Goal: Transaction & Acquisition: Purchase product/service

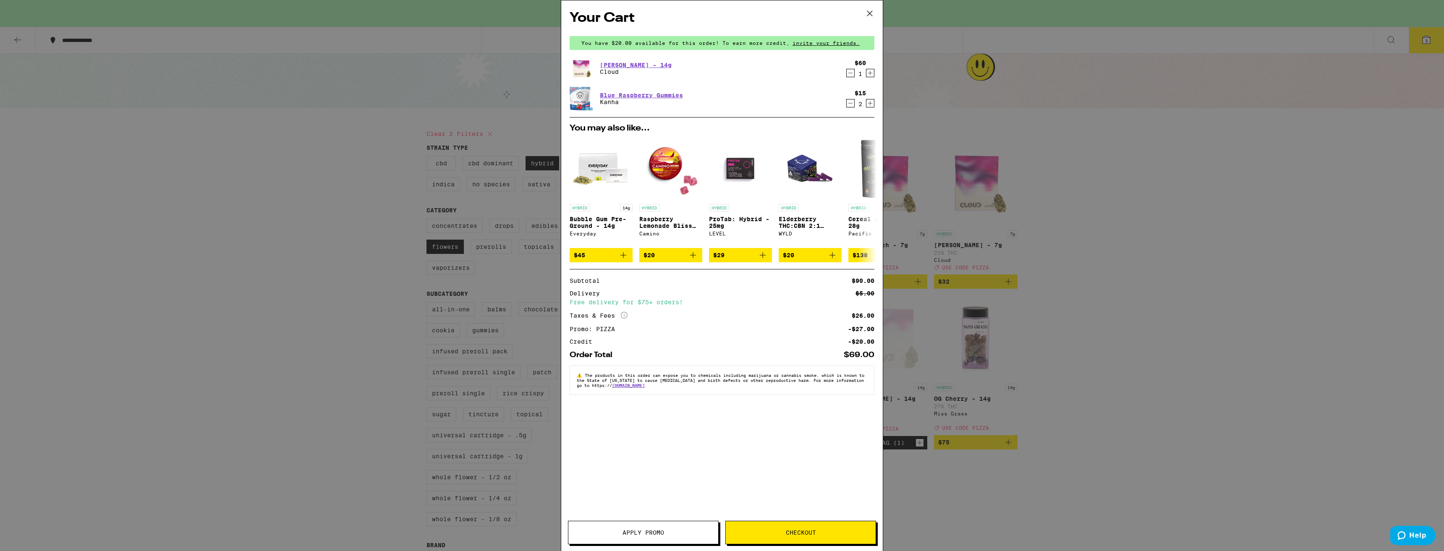
click at [875, 10] on icon at bounding box center [869, 13] width 13 height 13
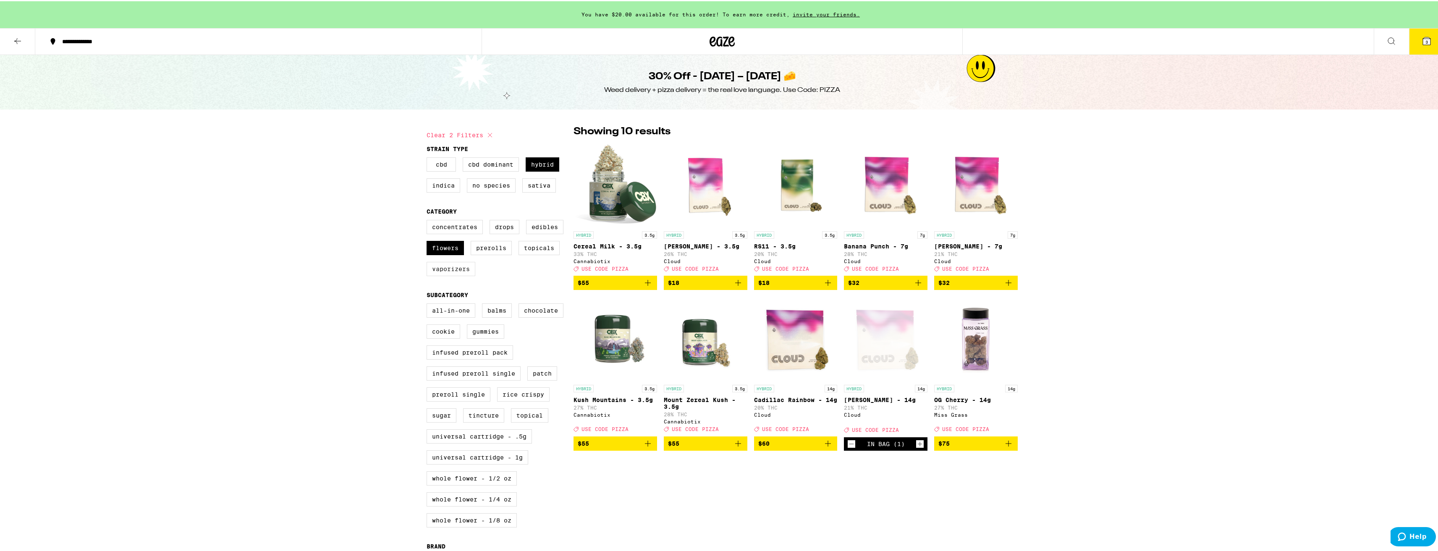
click at [458, 275] on label "Vaporizers" at bounding box center [450, 268] width 49 height 14
click at [429, 220] on input "Vaporizers" at bounding box center [428, 220] width 0 height 0
checkbox input "true"
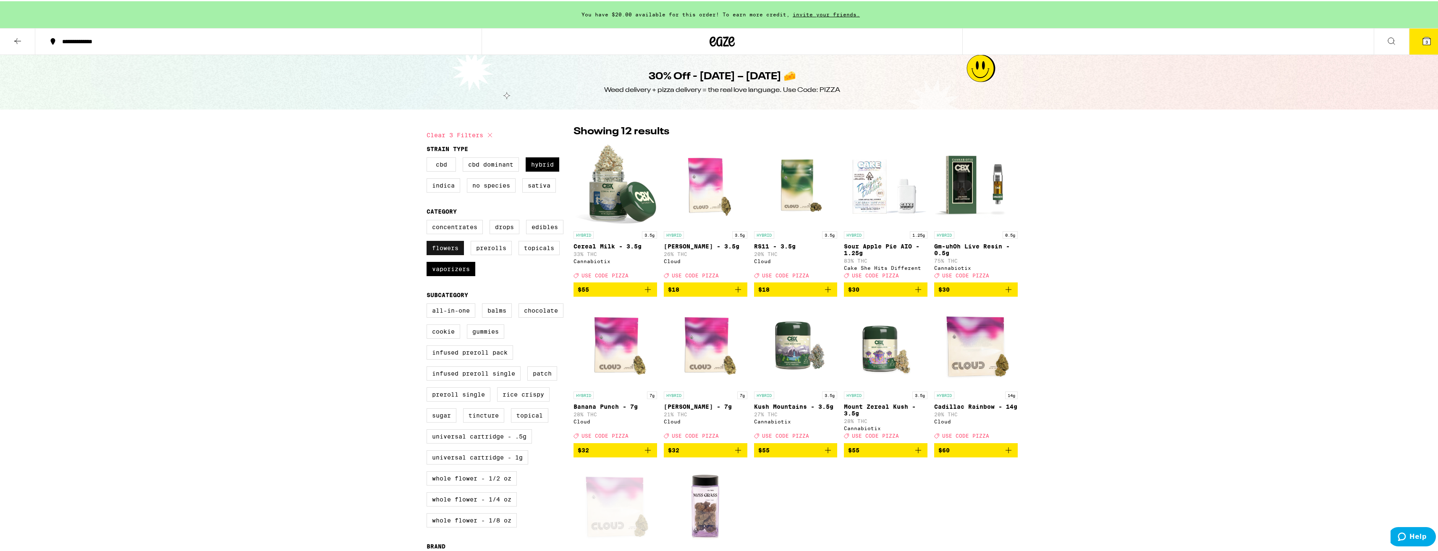
drag, startPoint x: 444, startPoint y: 249, endPoint x: 459, endPoint y: 236, distance: 20.2
click at [444, 249] on label "Flowers" at bounding box center [444, 247] width 37 height 14
click at [429, 220] on input "Flowers" at bounding box center [428, 220] width 0 height 0
checkbox input "false"
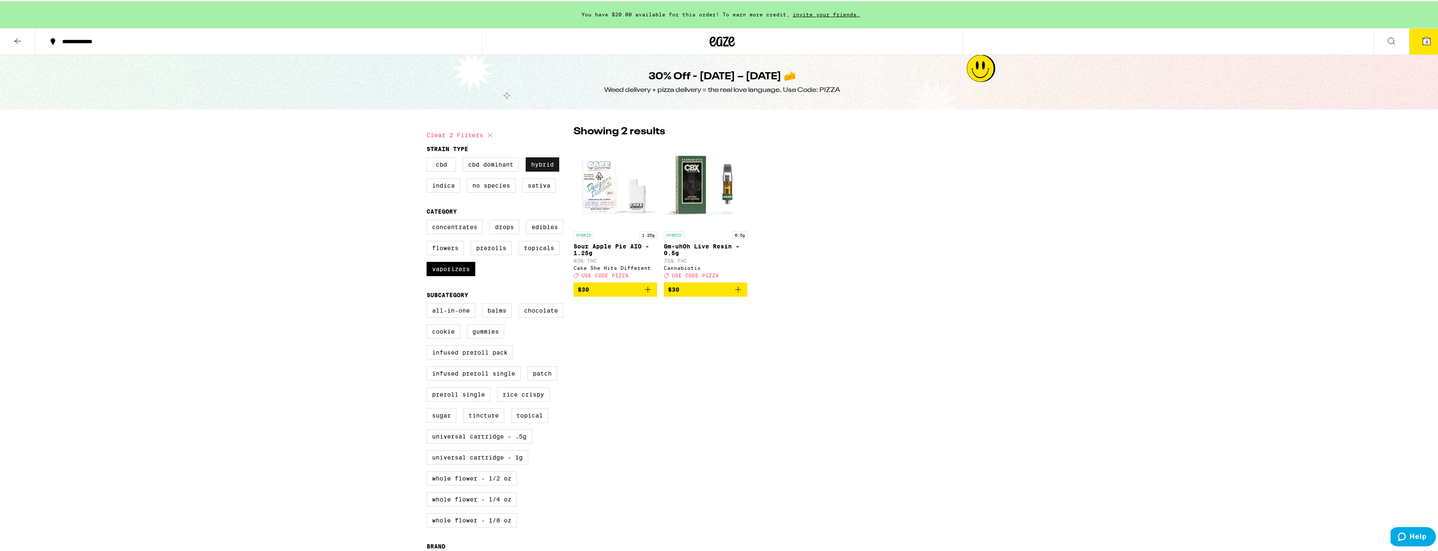
click at [539, 166] on label "Hybrid" at bounding box center [543, 163] width 34 height 14
click at [429, 158] on input "Hybrid" at bounding box center [428, 157] width 0 height 0
checkbox input "false"
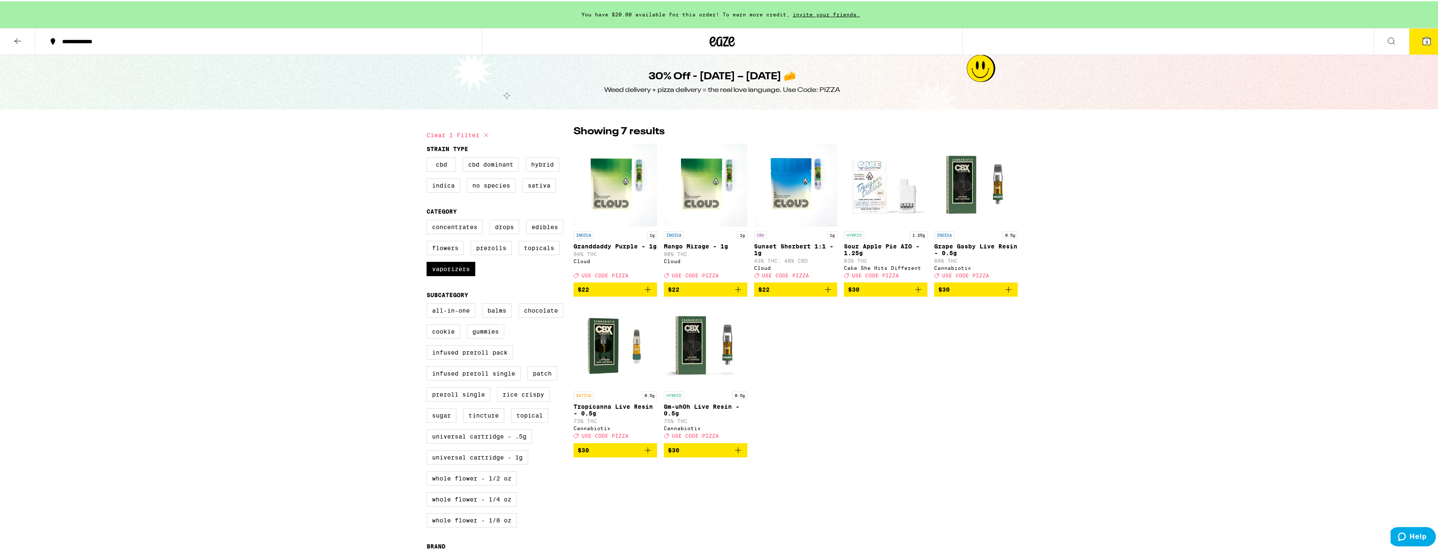
click at [485, 137] on icon at bounding box center [486, 134] width 10 height 10
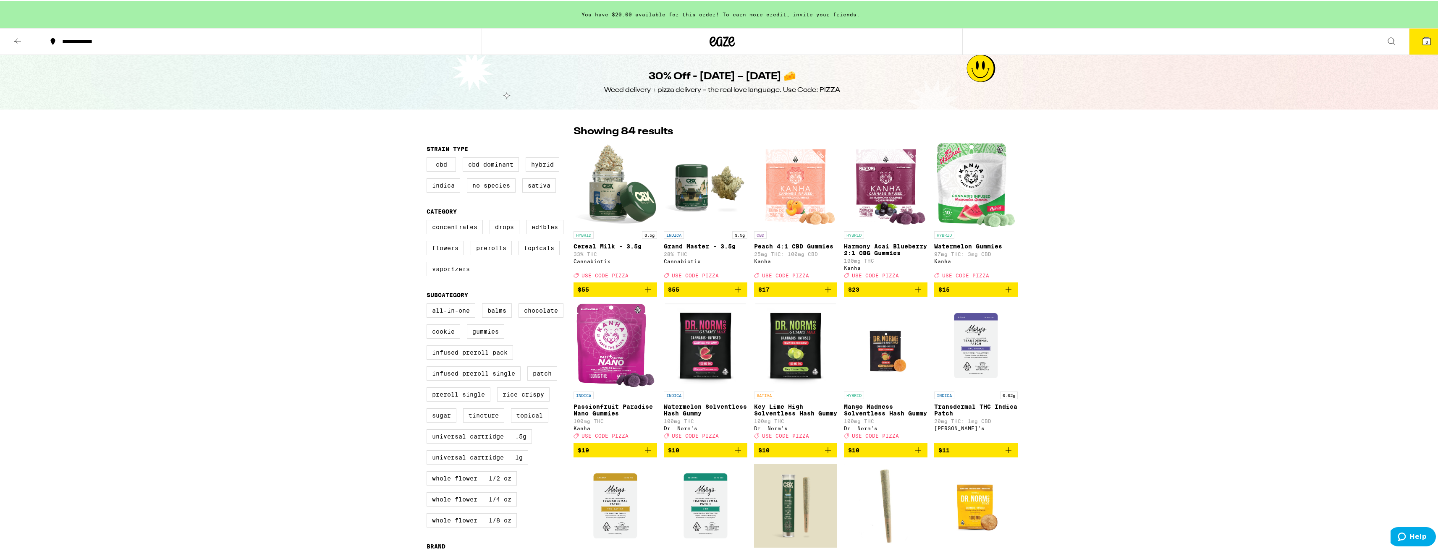
click at [463, 275] on label "Vaporizers" at bounding box center [450, 268] width 49 height 14
click at [429, 220] on input "Vaporizers" at bounding box center [428, 220] width 0 height 0
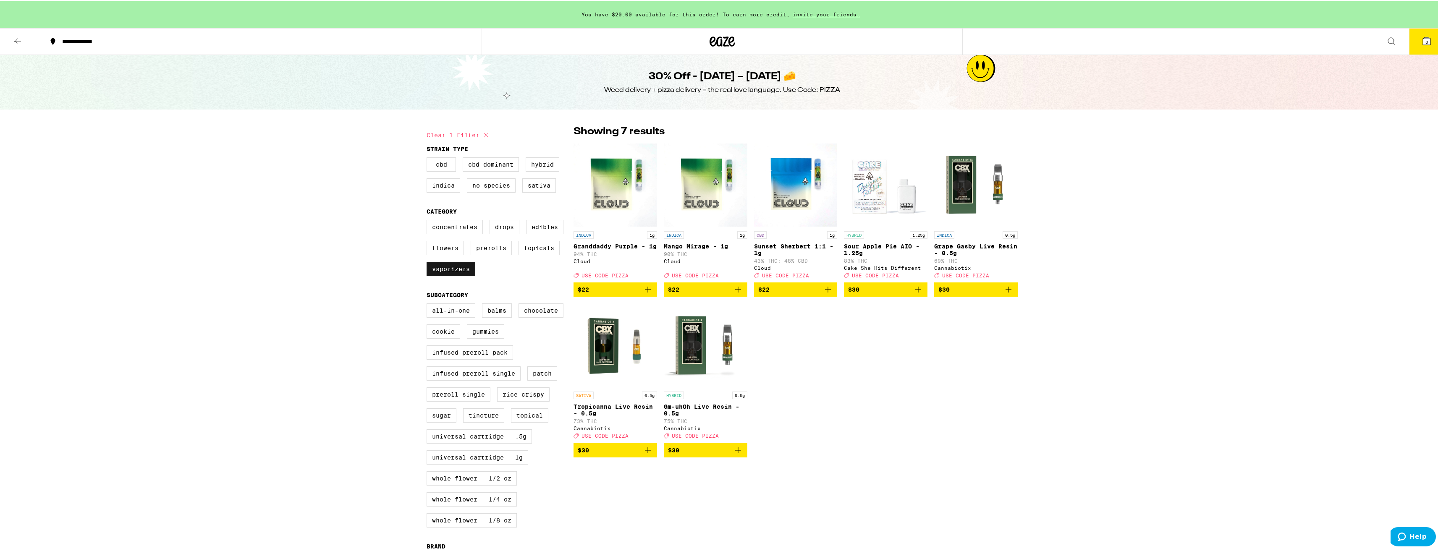
click at [437, 272] on label "Vaporizers" at bounding box center [450, 268] width 49 height 14
click at [429, 220] on input "Vaporizers" at bounding box center [428, 220] width 0 height 0
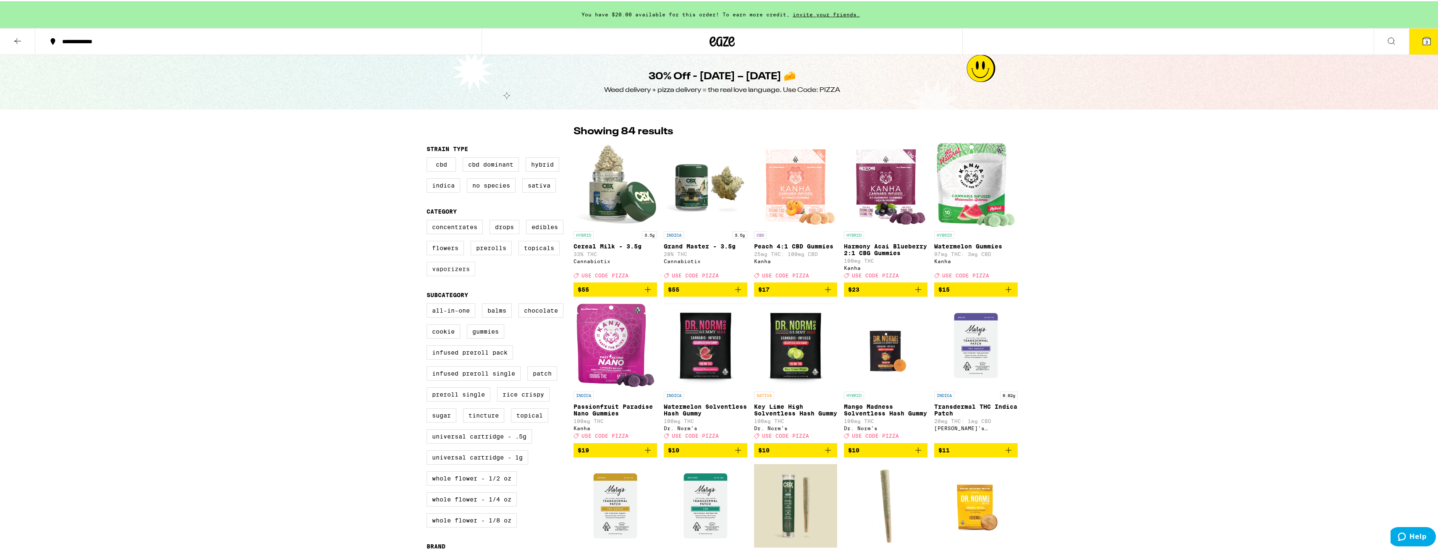
click at [464, 275] on label "Vaporizers" at bounding box center [450, 268] width 49 height 14
click at [429, 220] on input "Vaporizers" at bounding box center [428, 220] width 0 height 0
checkbox input "true"
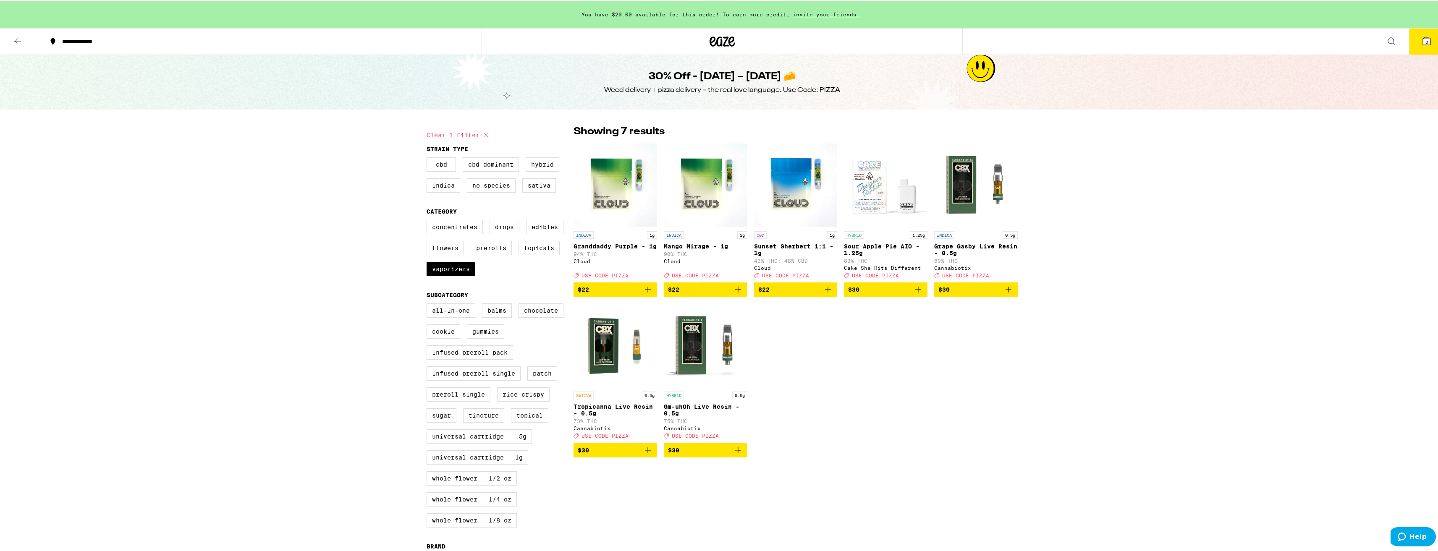
click at [920, 295] on button "$30" at bounding box center [886, 288] width 84 height 14
click at [1425, 38] on span "4" at bounding box center [1426, 40] width 3 height 5
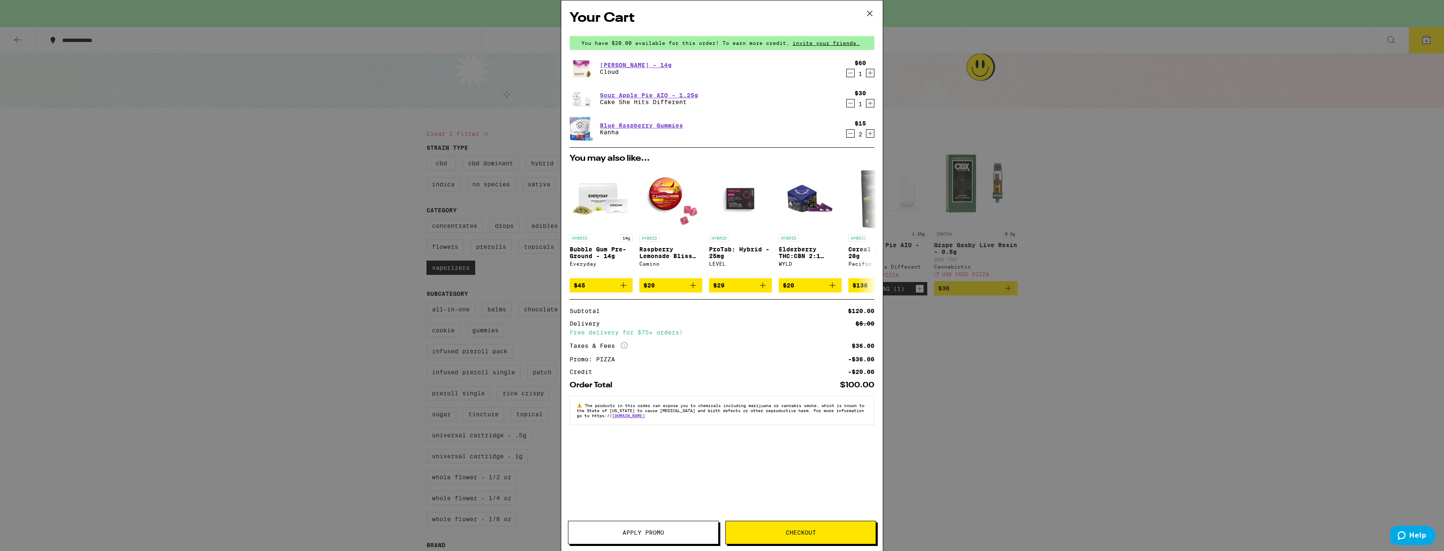
click at [798, 534] on span "Checkout" at bounding box center [801, 533] width 30 height 6
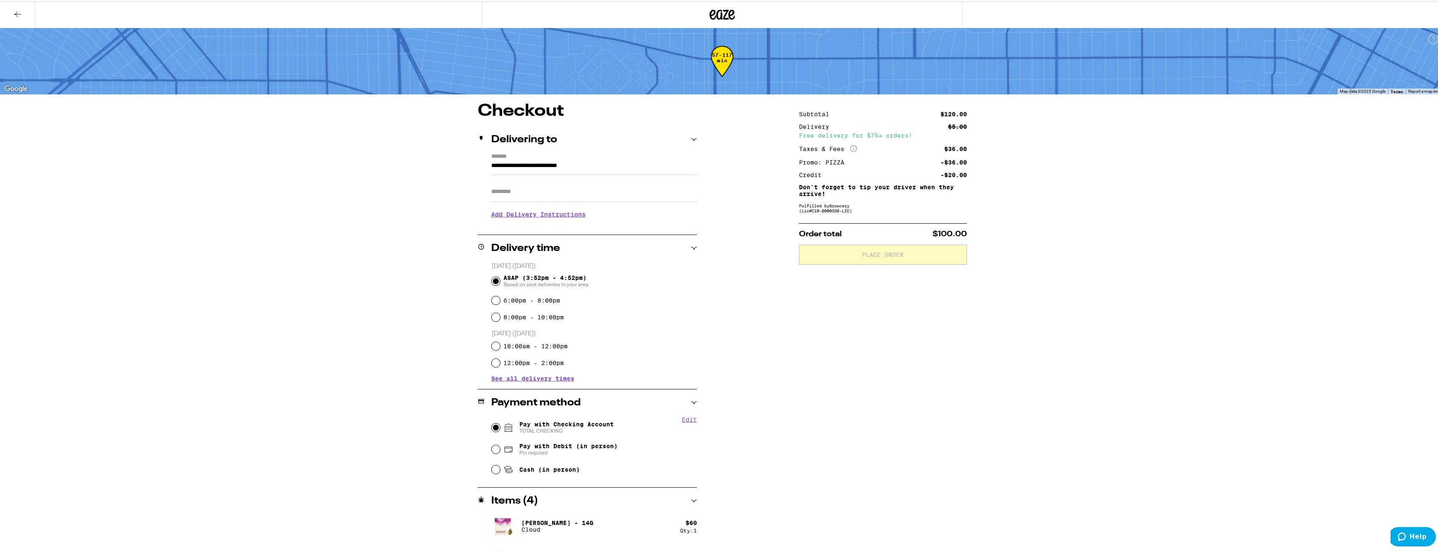
click at [493, 427] on input "Pay with Checking Account TOTAL CHECKING" at bounding box center [496, 426] width 8 height 8
radio input "true"
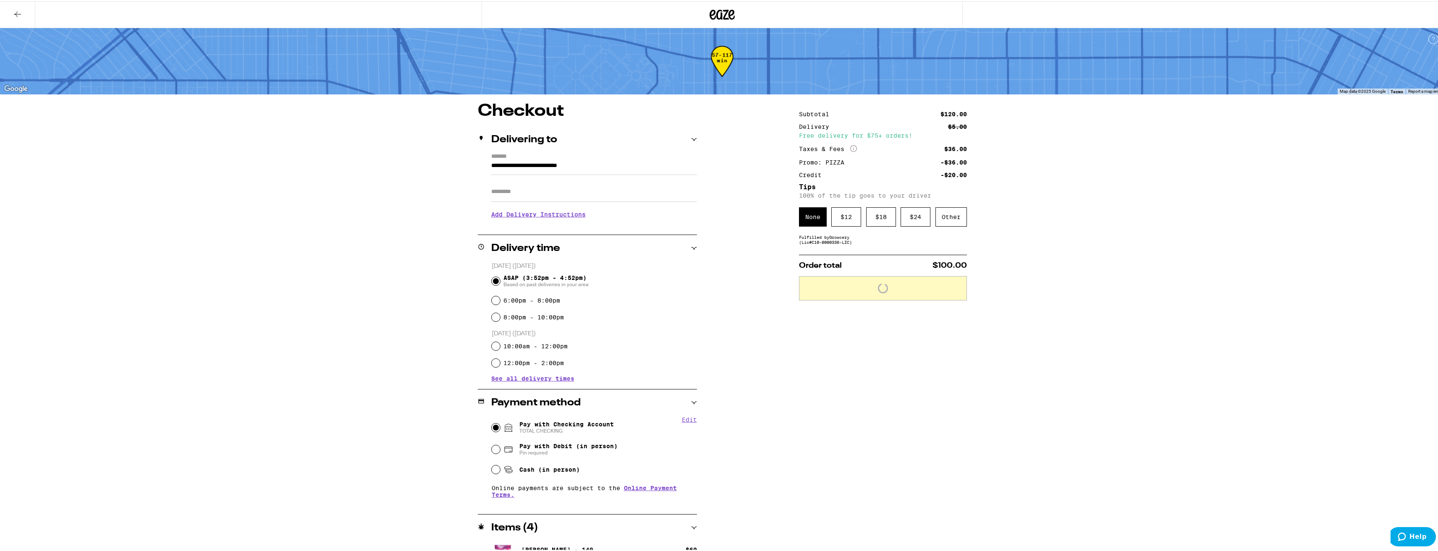
scroll to position [80, 0]
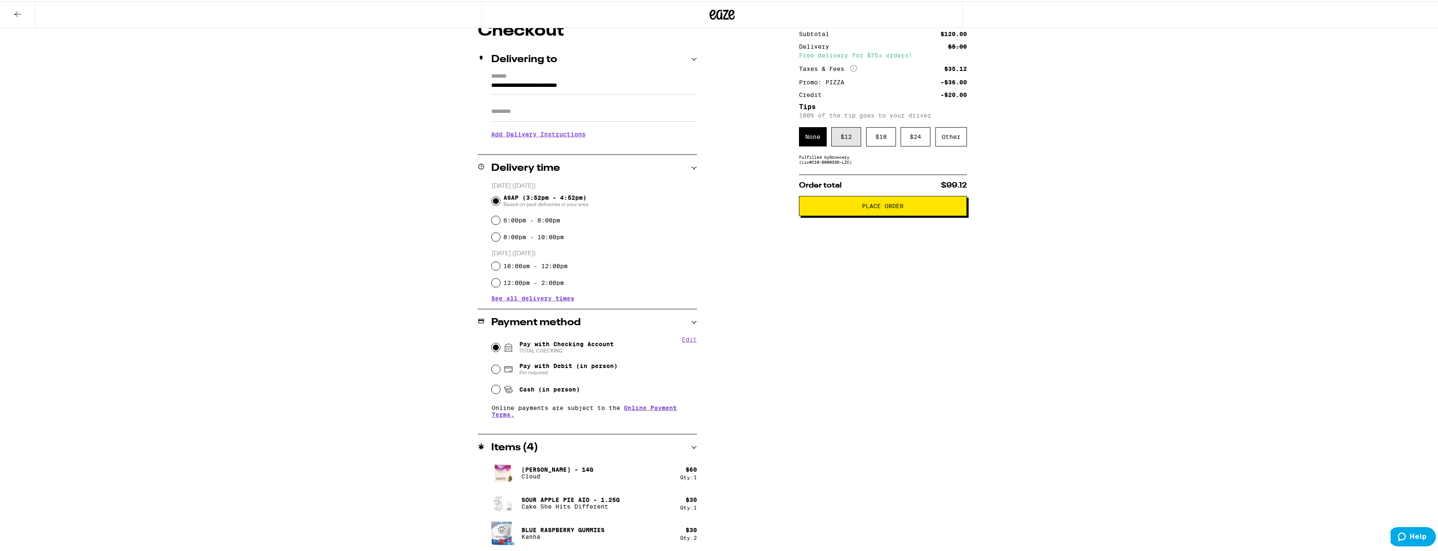
click at [842, 136] on div "$ 12" at bounding box center [846, 135] width 30 height 19
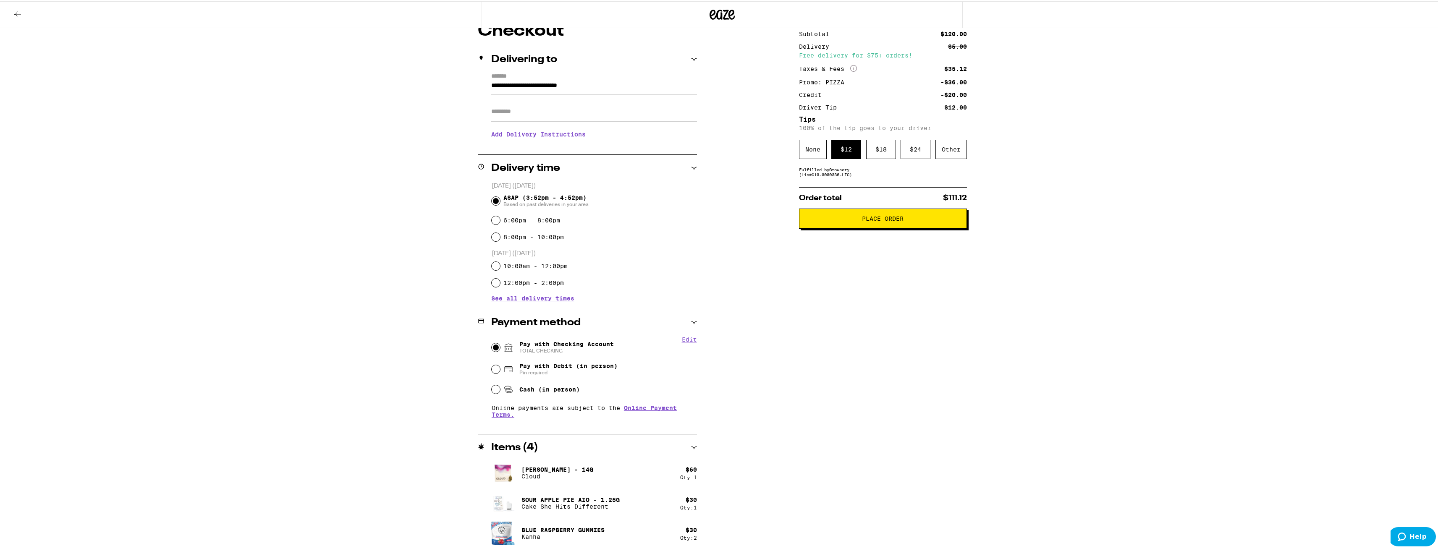
click at [630, 115] on input "Apt/Suite" at bounding box center [594, 110] width 206 height 20
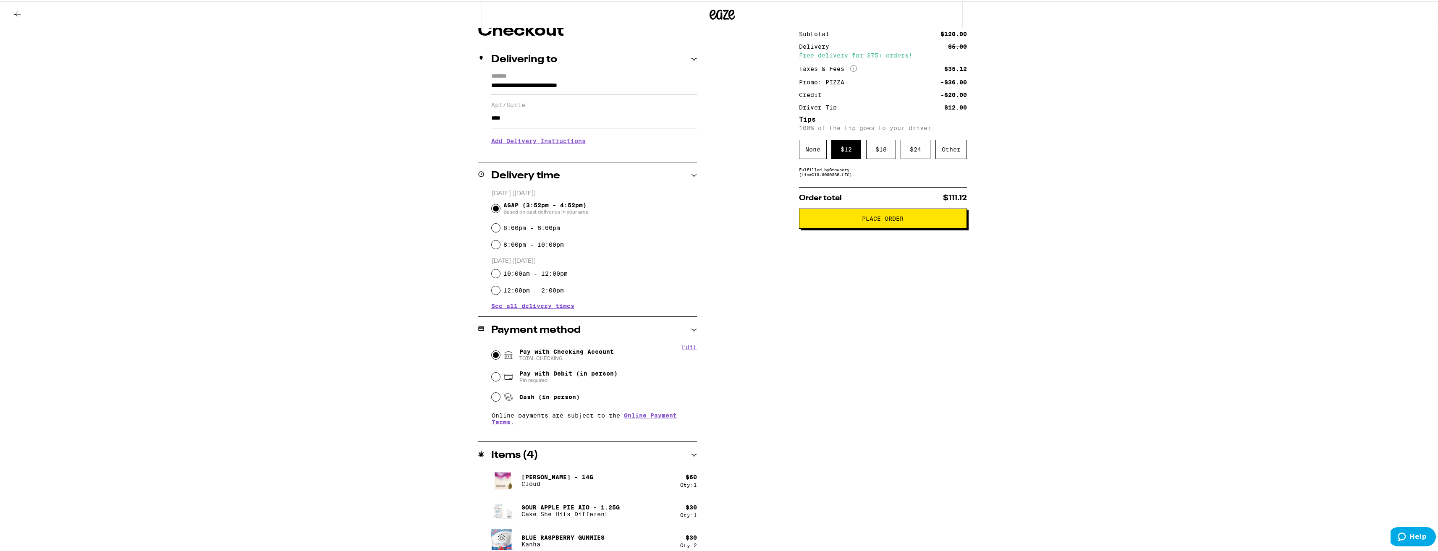
type input "****"
click at [545, 145] on h3 "Add Delivery Instructions" at bounding box center [594, 139] width 206 height 19
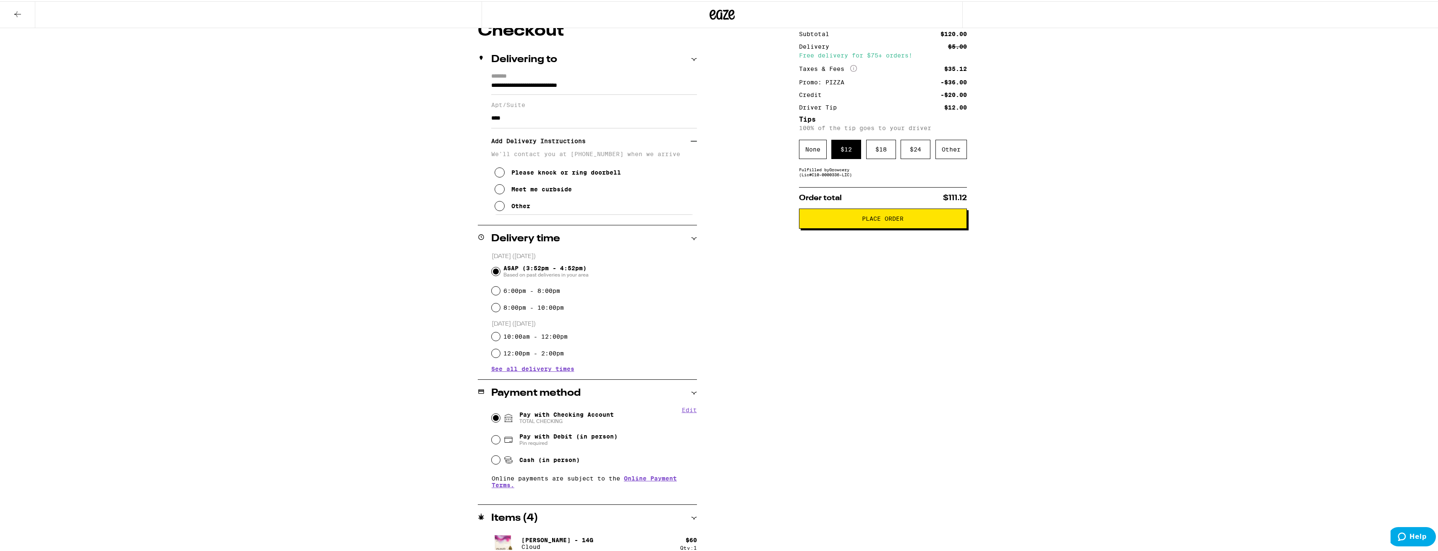
click at [552, 191] on div "Meet me curbside" at bounding box center [541, 188] width 60 height 7
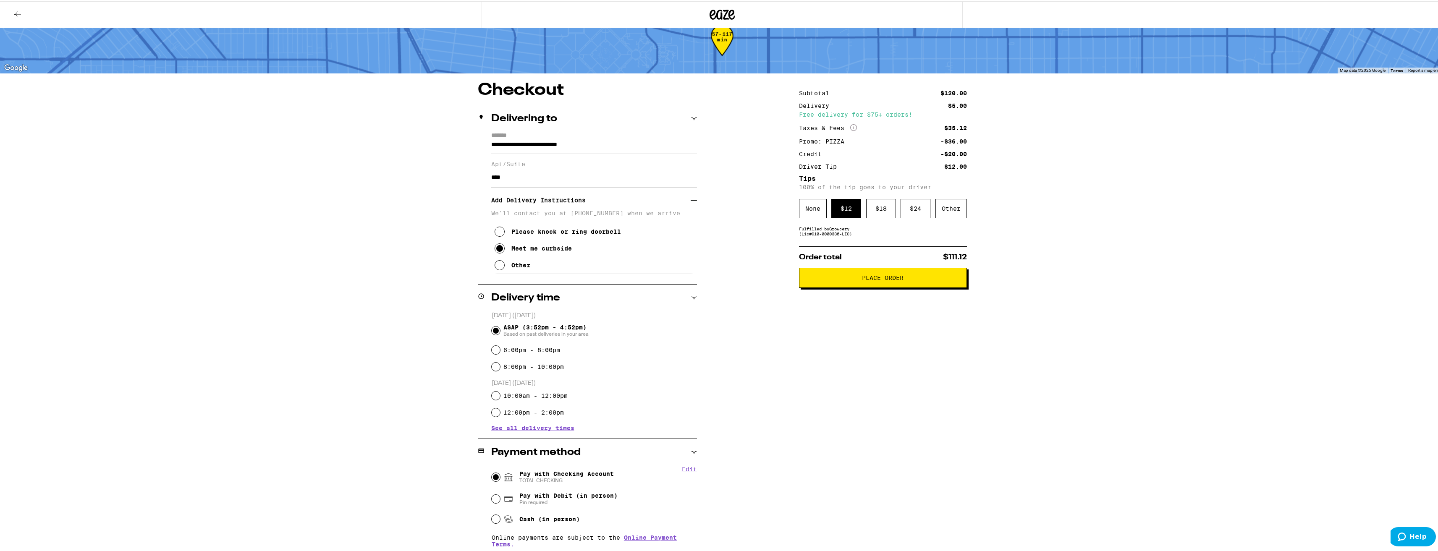
scroll to position [0, 0]
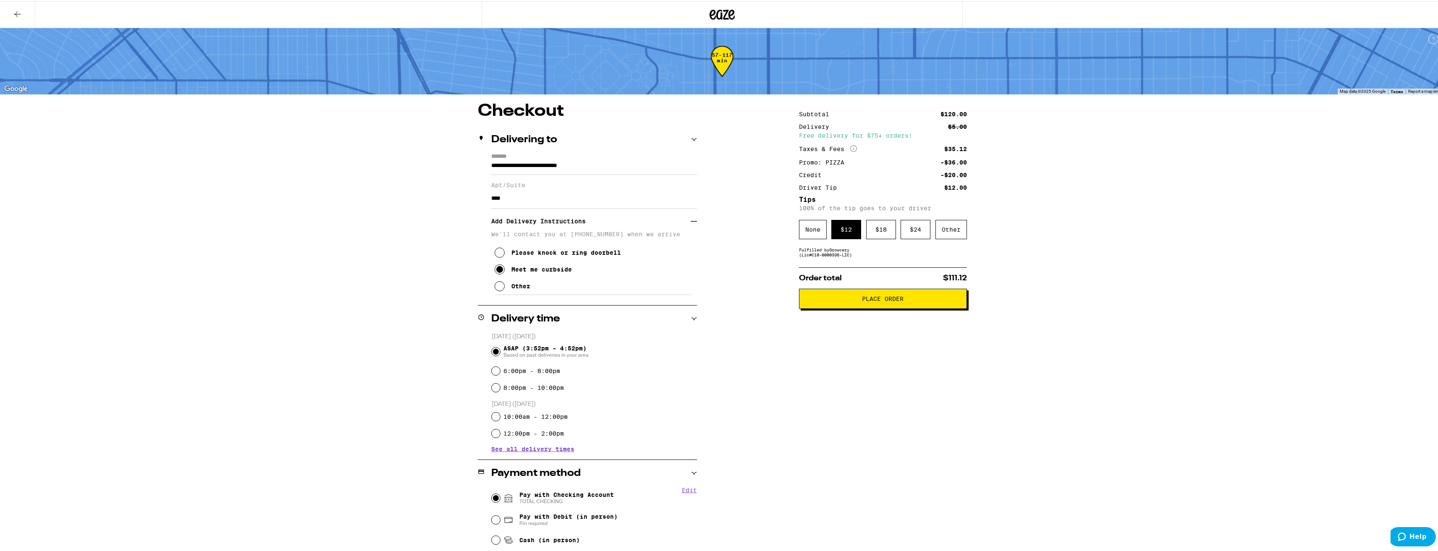
click at [918, 298] on span "Place Order" at bounding box center [883, 298] width 154 height 6
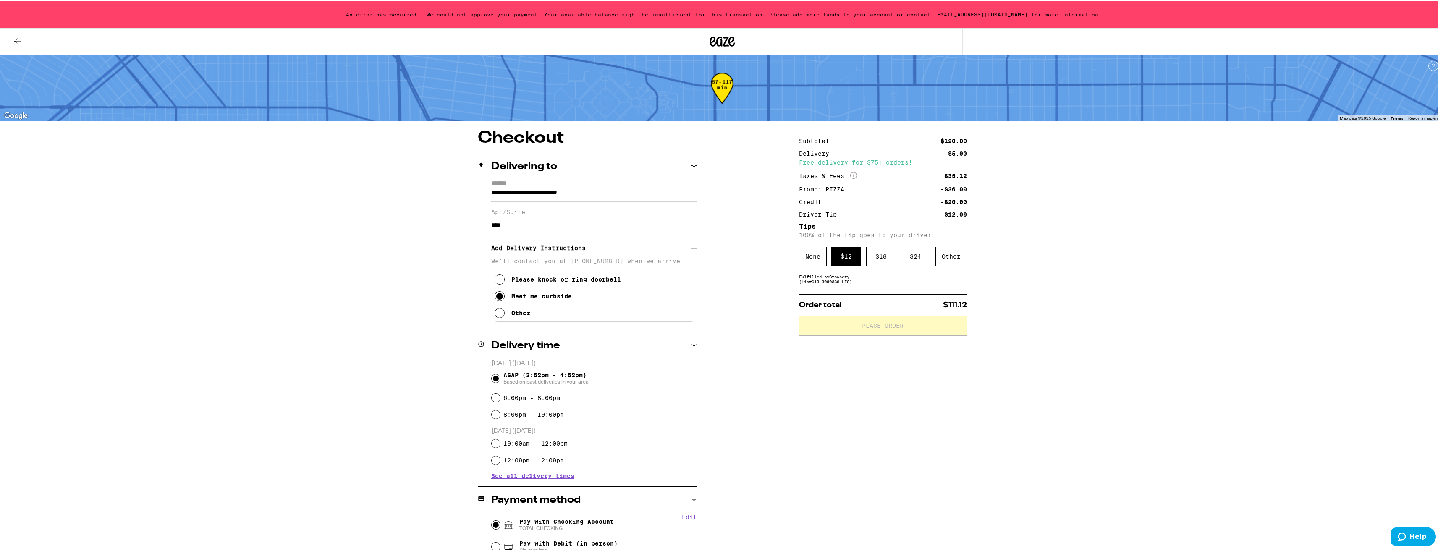
scroll to position [178, 0]
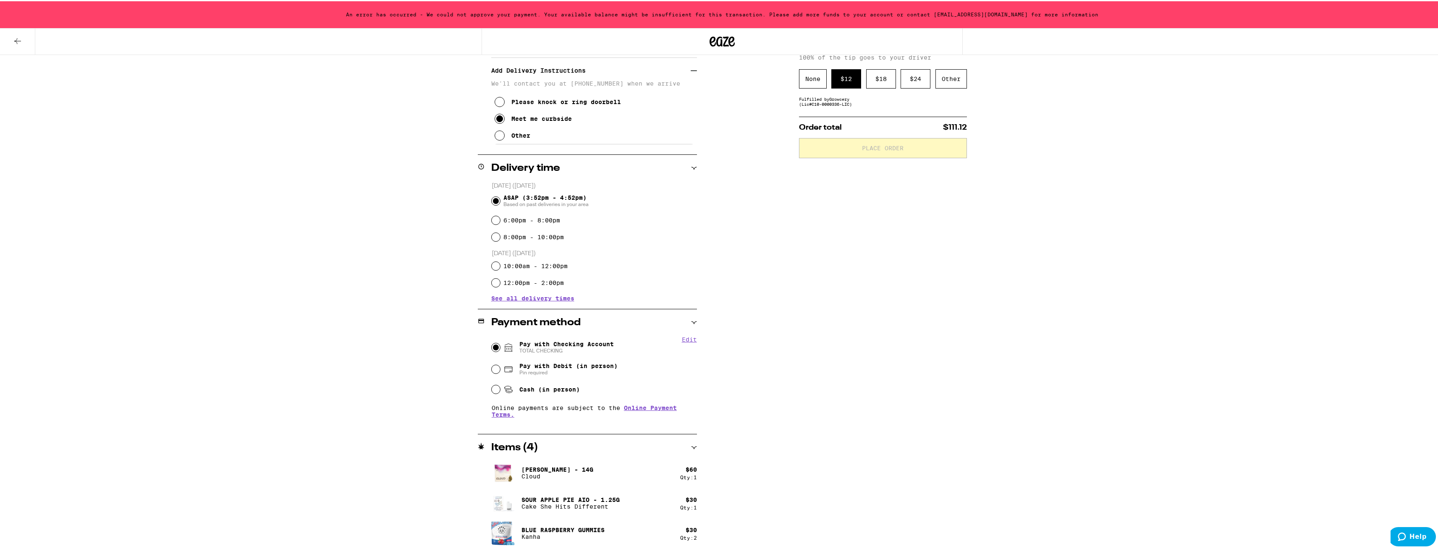
click at [691, 339] on button "Edit" at bounding box center [689, 338] width 15 height 7
click at [687, 341] on button "Done" at bounding box center [689, 338] width 15 height 7
click at [687, 341] on button "Edit" at bounding box center [689, 338] width 15 height 7
click at [682, 339] on button "Done" at bounding box center [689, 338] width 15 height 7
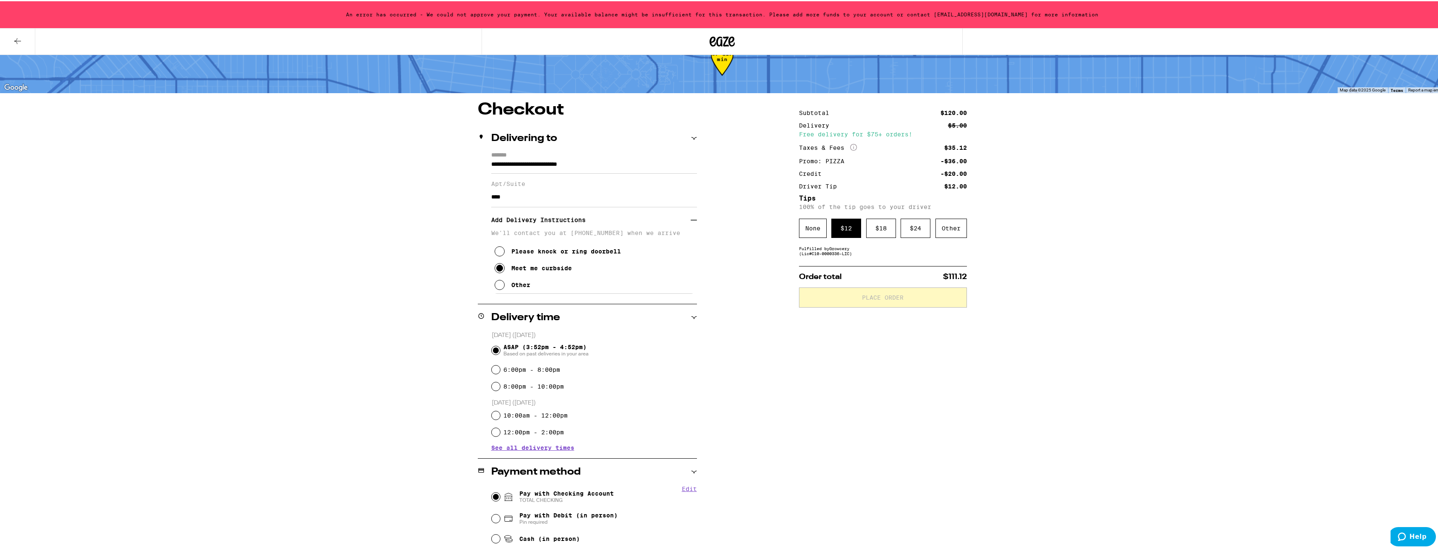
scroll to position [0, 0]
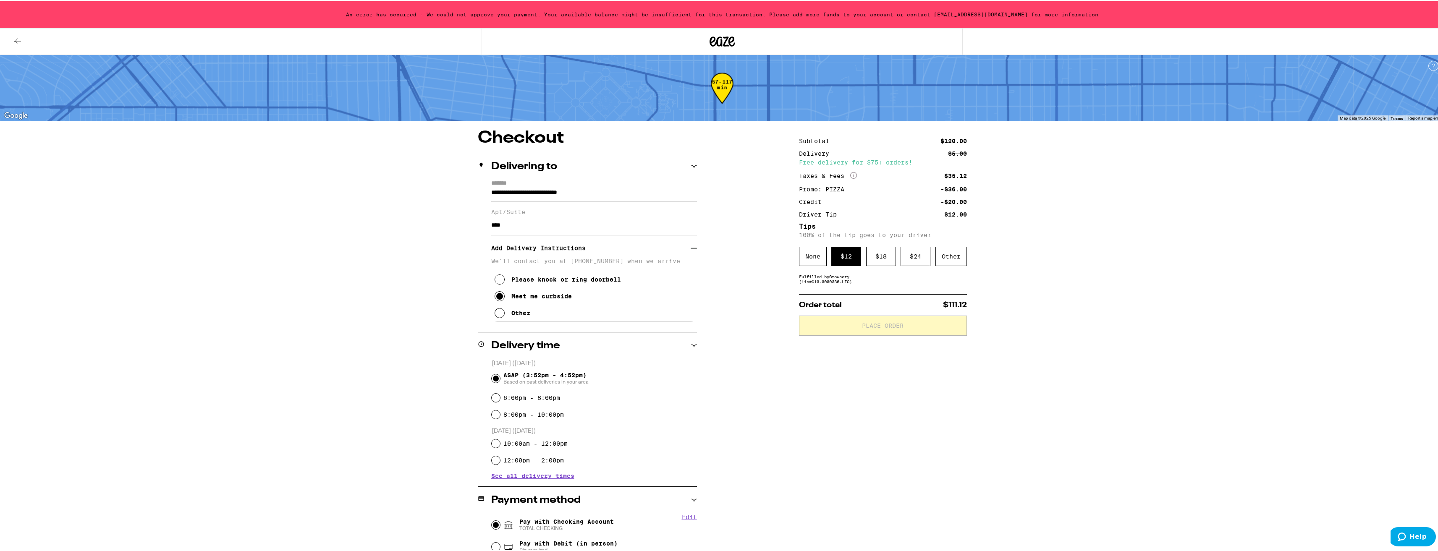
drag, startPoint x: 709, startPoint y: 46, endPoint x: 704, endPoint y: 41, distance: 6.5
click at [704, 47] on div at bounding box center [721, 40] width 481 height 27
click at [709, 38] on icon at bounding box center [721, 40] width 25 height 15
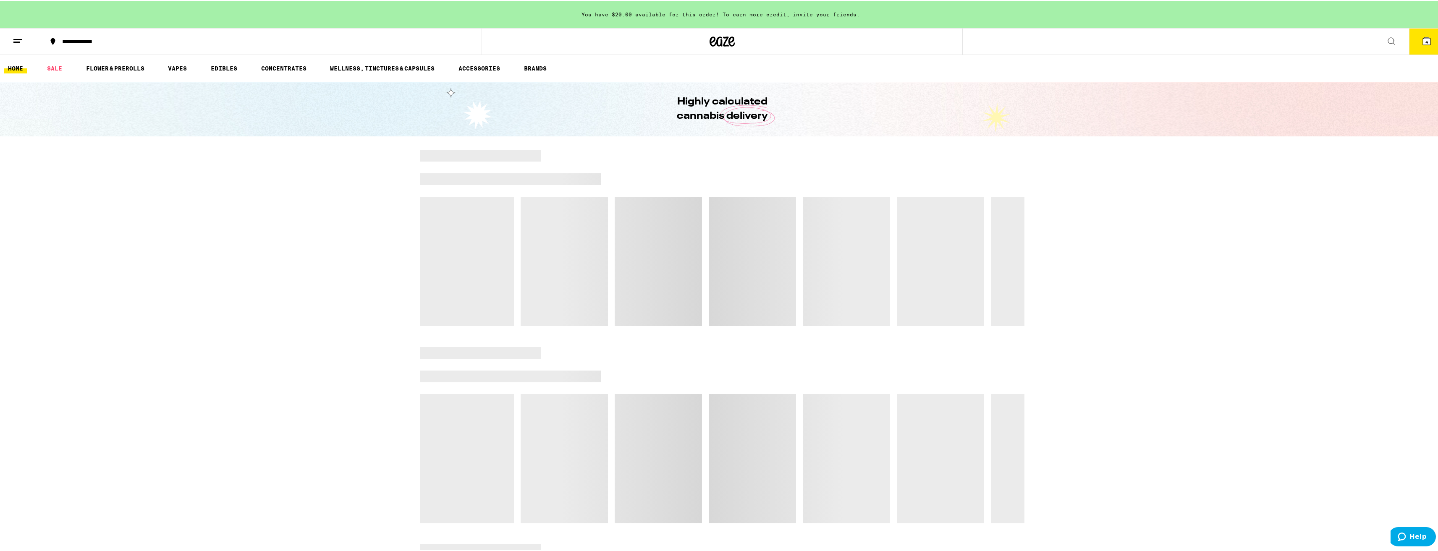
click at [13, 44] on icon at bounding box center [18, 40] width 10 height 10
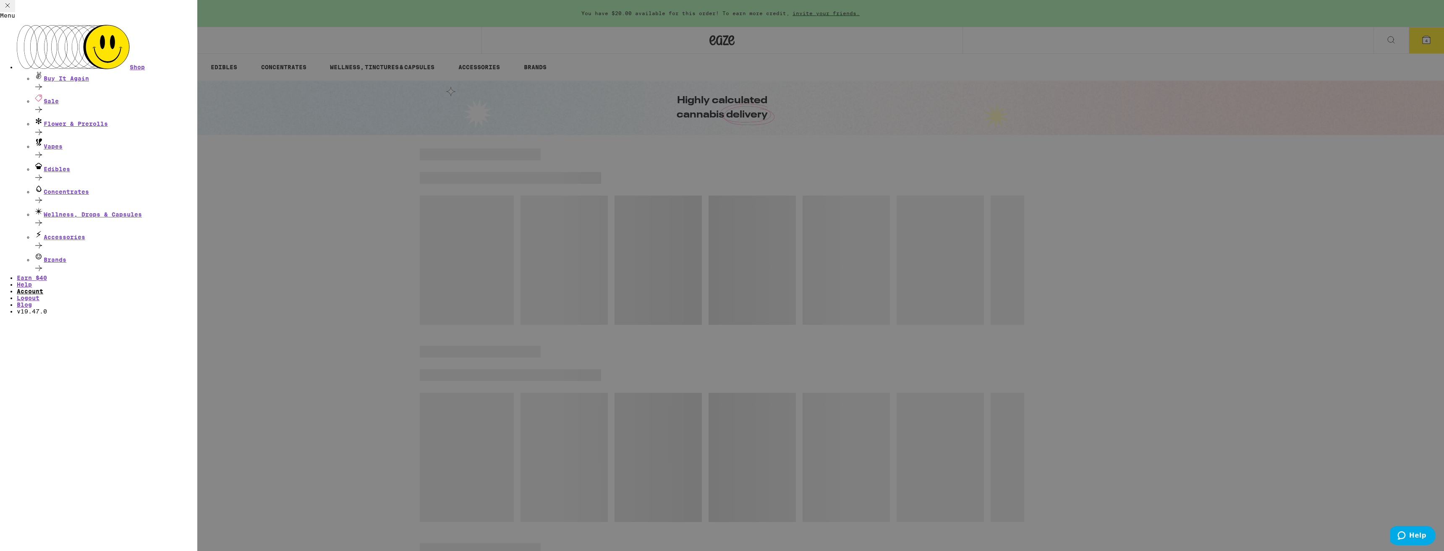
click at [43, 288] on link "Account" at bounding box center [30, 291] width 26 height 7
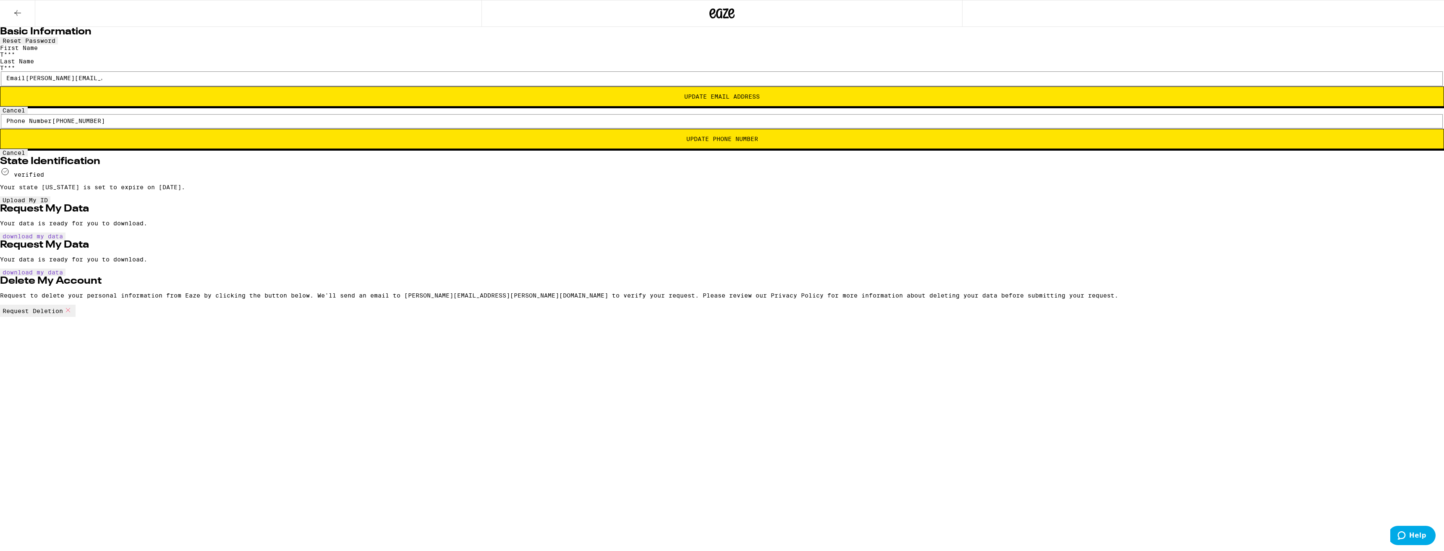
click at [13, 14] on icon at bounding box center [18, 13] width 10 height 10
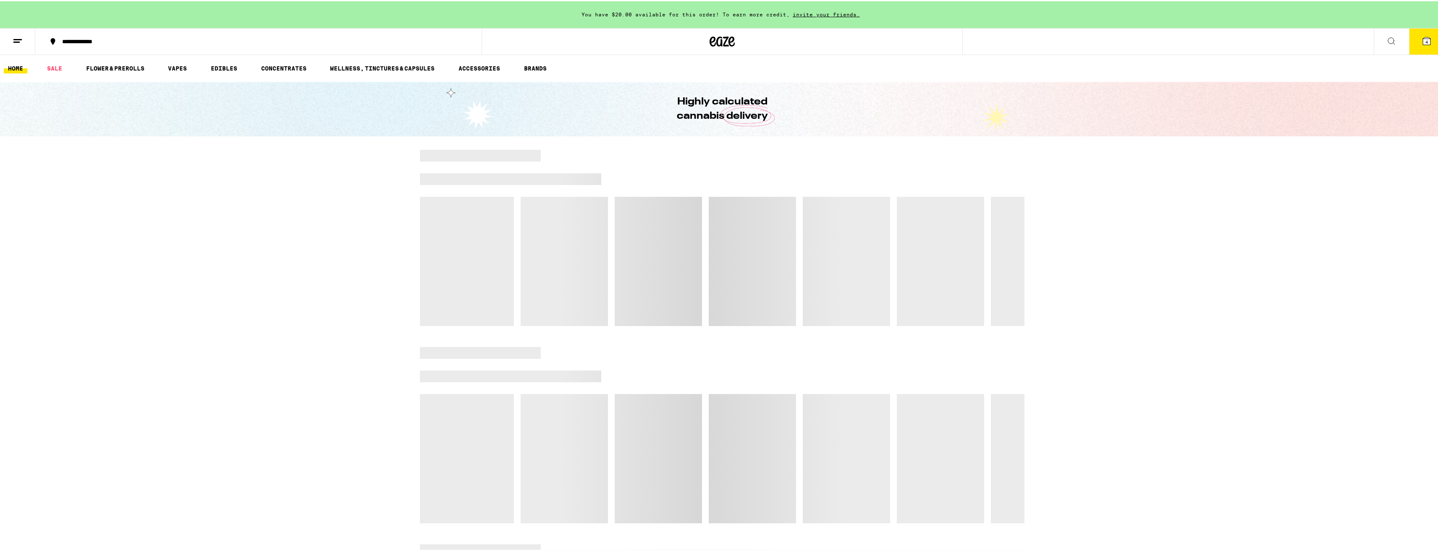
click at [15, 11] on div "You have $20.00 available for this order! To earn more credit, invite your frie…" at bounding box center [722, 13] width 1444 height 27
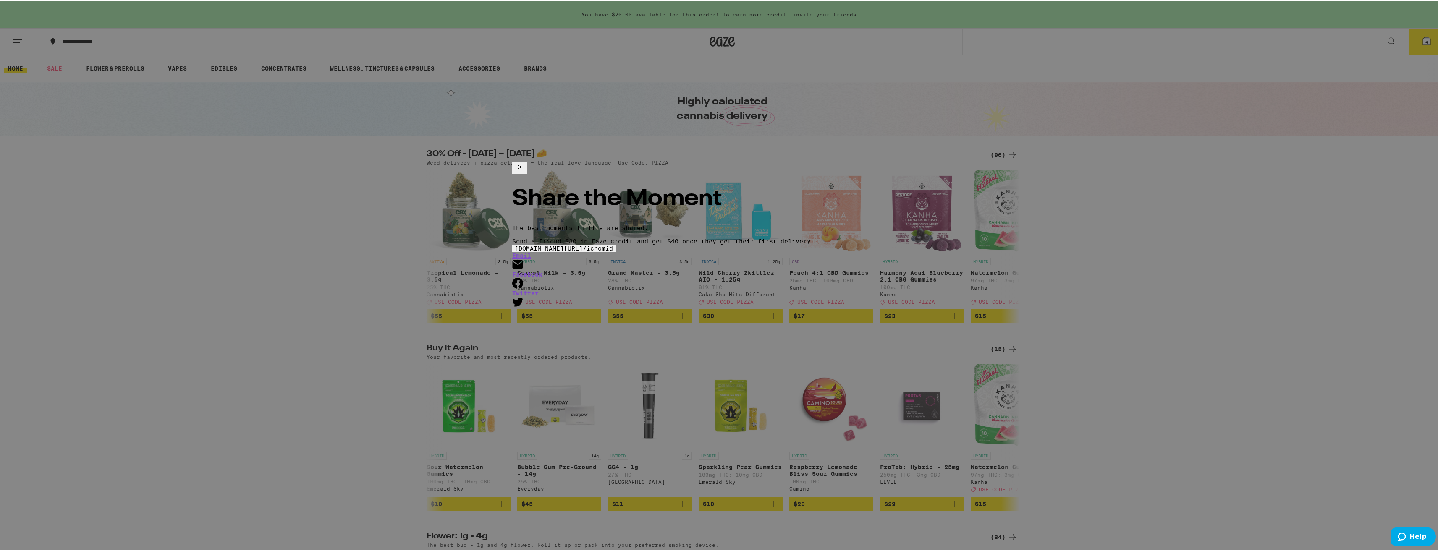
click at [525, 171] on icon at bounding box center [520, 166] width 10 height 10
click at [913, 173] on div "Share the Moment The best moments in life are shared. Send a friend $30 in Eaze…" at bounding box center [722, 275] width 1444 height 551
click at [525, 171] on icon at bounding box center [520, 166] width 10 height 10
click at [833, 101] on div "Share the Moment The best moments in life are shared. Send a friend $30 in Eaze…" at bounding box center [722, 275] width 1444 height 551
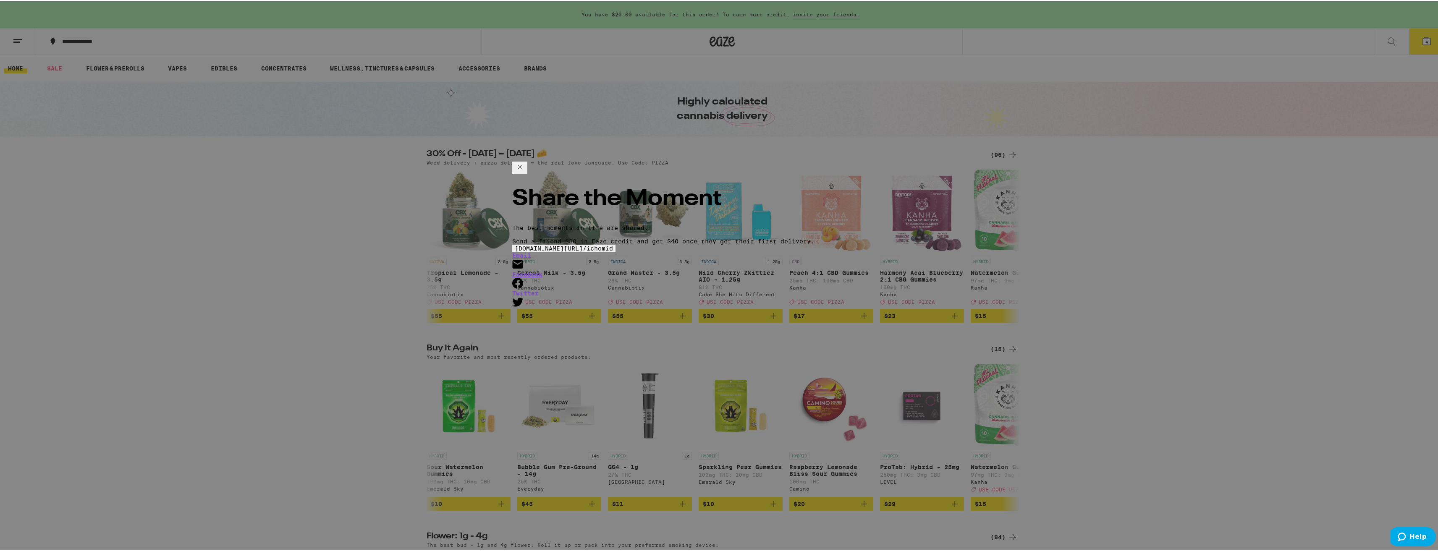
click at [833, 102] on div "Share the Moment The best moments in life are shared. Send a friend $30 in Eaze…" at bounding box center [722, 275] width 1444 height 551
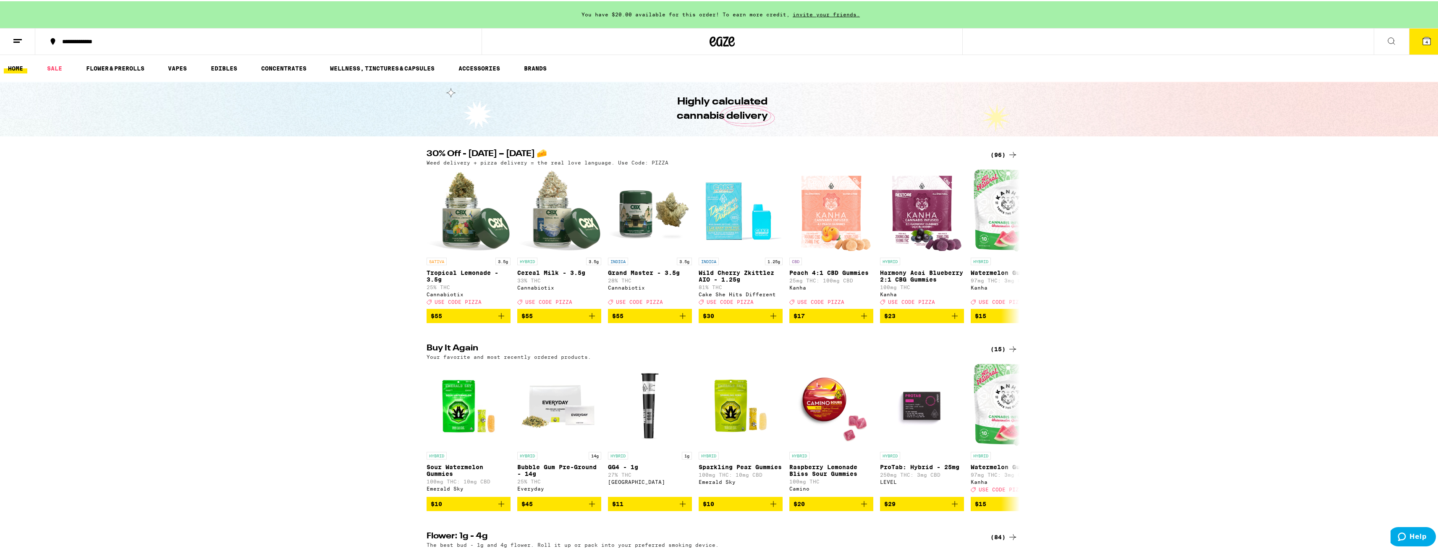
click at [24, 35] on div "Share the Moment The best moments in life are shared. Send a friend $30 in Eaze…" at bounding box center [722, 275] width 1444 height 551
click at [20, 38] on line at bounding box center [17, 38] width 8 height 0
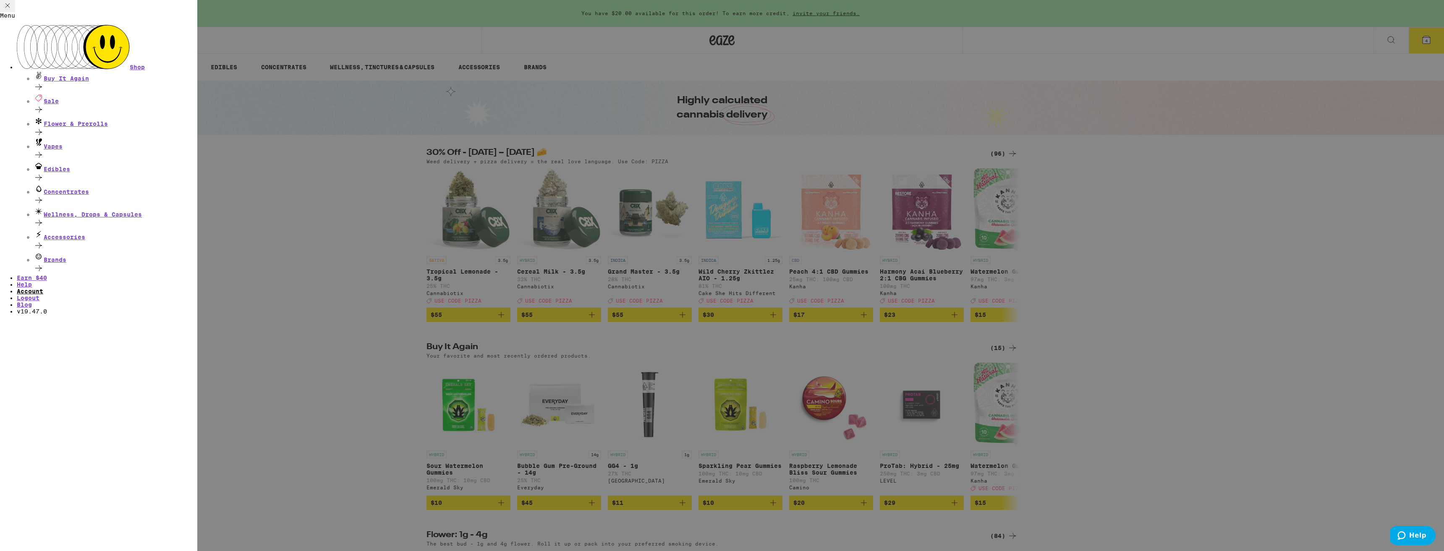
click at [43, 288] on link "Account" at bounding box center [30, 291] width 26 height 7
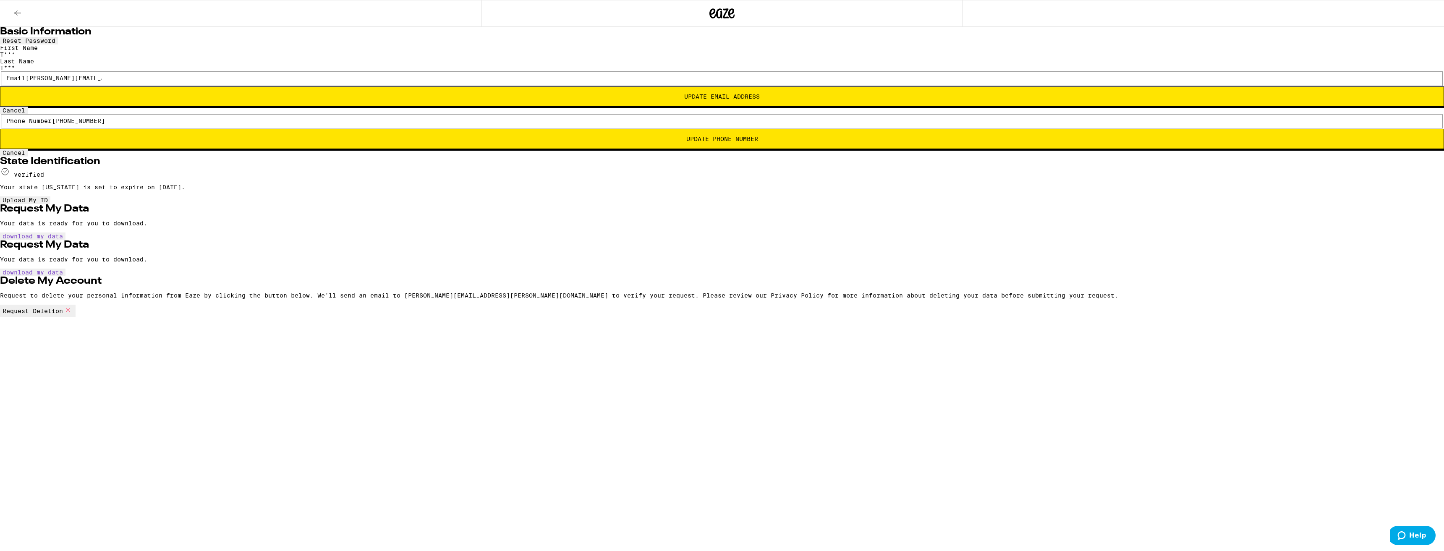
click at [726, 15] on icon at bounding box center [721, 13] width 25 height 15
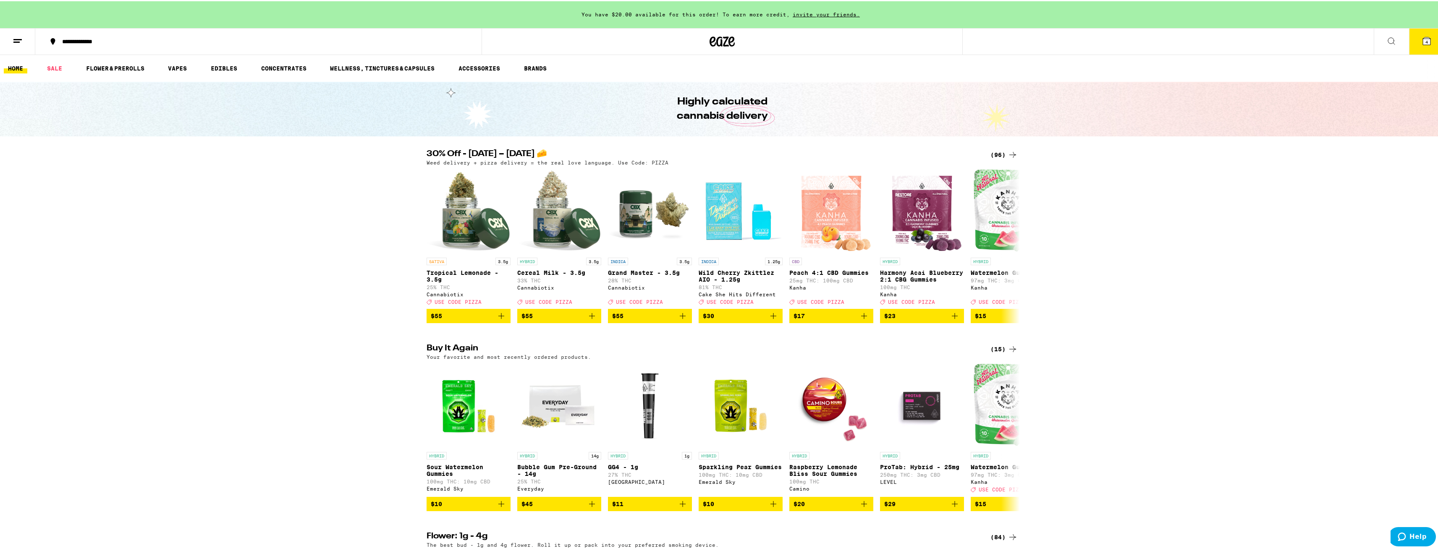
click at [1421, 49] on button "4" at bounding box center [1426, 40] width 35 height 26
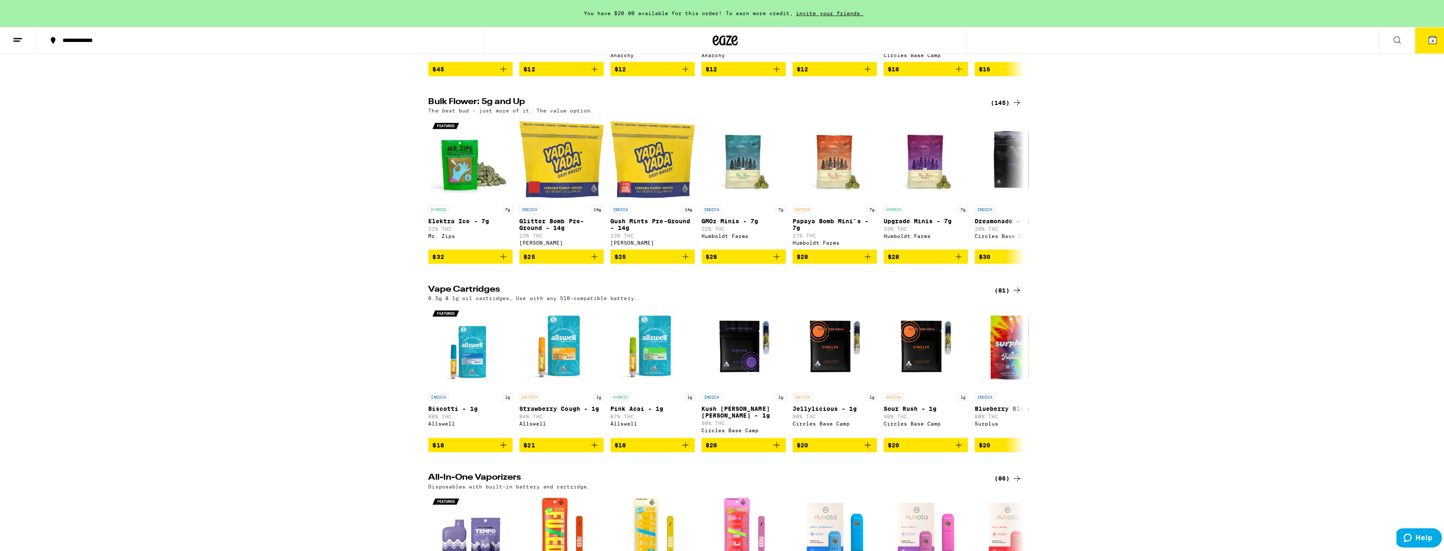
scroll to position [672, 0]
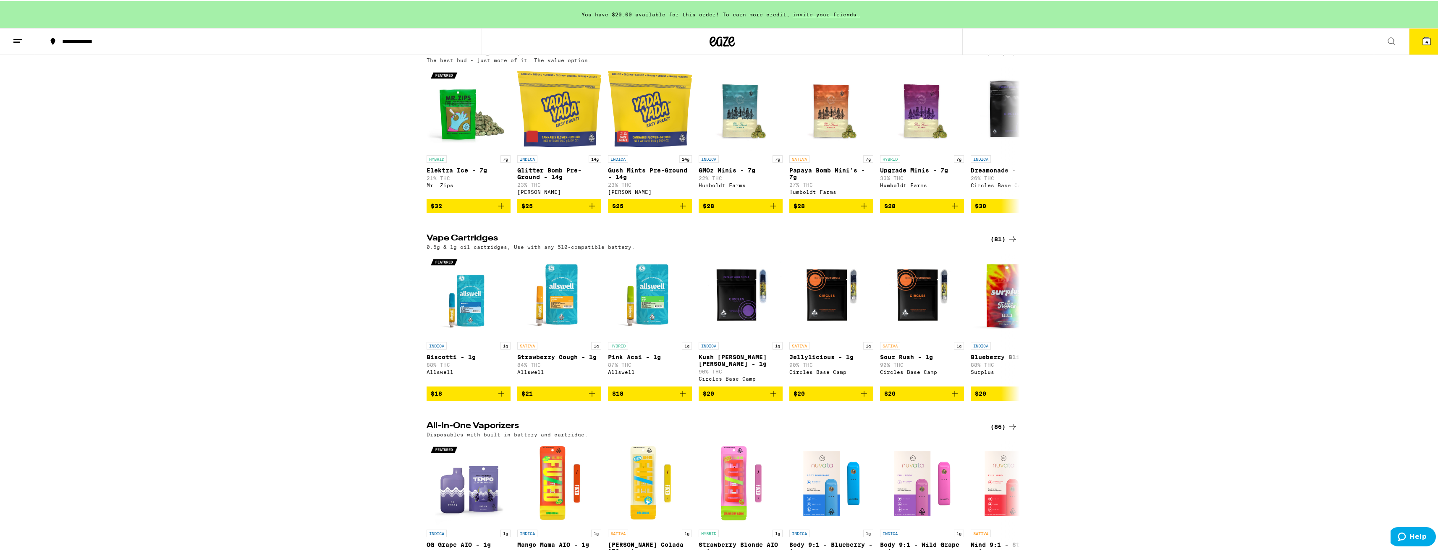
click at [1425, 39] on span "4" at bounding box center [1426, 40] width 3 height 5
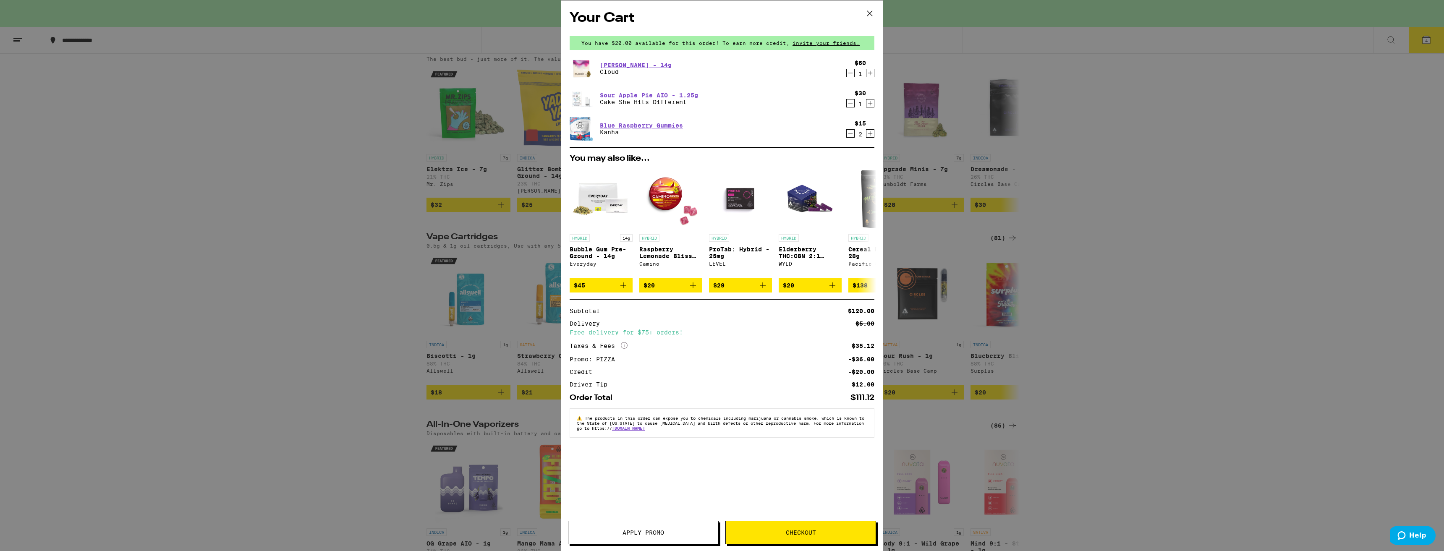
click at [788, 533] on span "Checkout" at bounding box center [801, 533] width 30 height 6
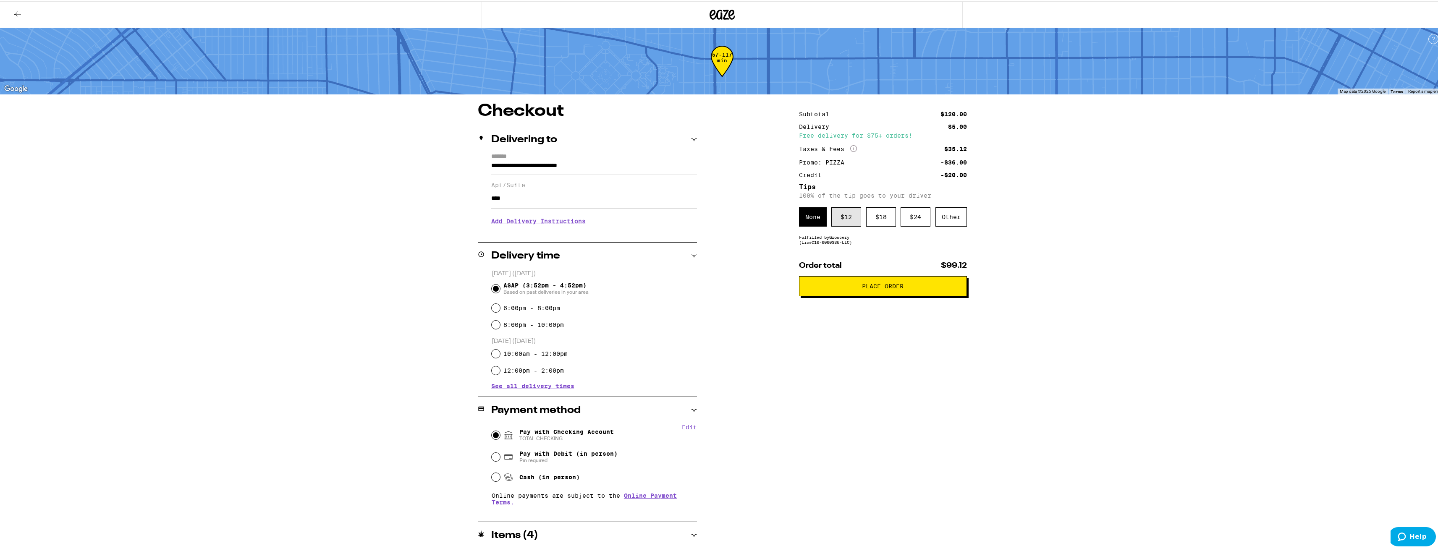
click at [843, 218] on div "$ 12" at bounding box center [846, 215] width 30 height 19
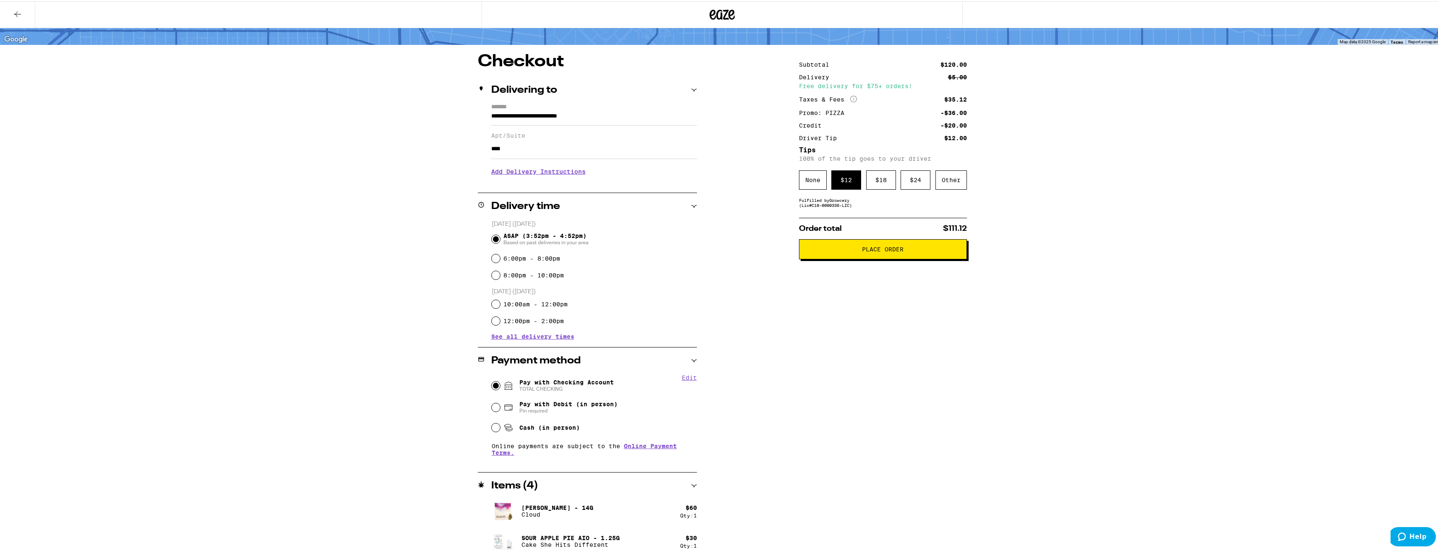
scroll to position [88, 0]
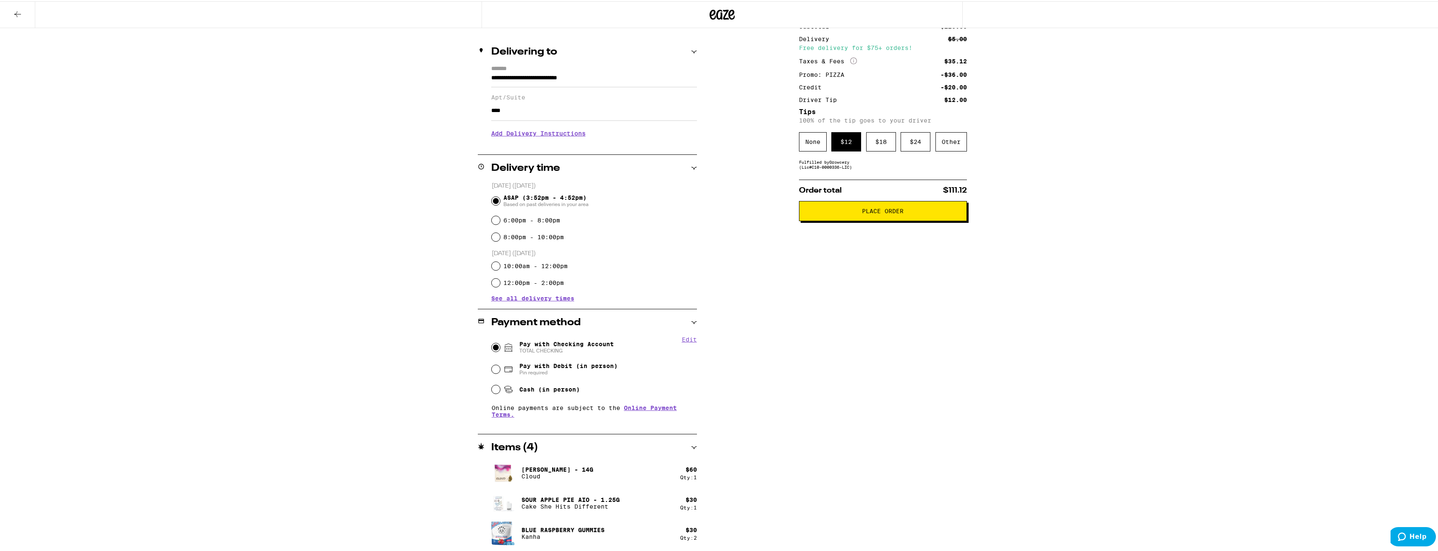
click at [683, 337] on button "Edit" at bounding box center [689, 338] width 15 height 7
click at [684, 338] on button "Done" at bounding box center [689, 338] width 15 height 7
click at [690, 340] on button "Edit" at bounding box center [689, 338] width 15 height 7
click at [578, 353] on button "Remove Account" at bounding box center [591, 350] width 58 height 8
radio input "false"
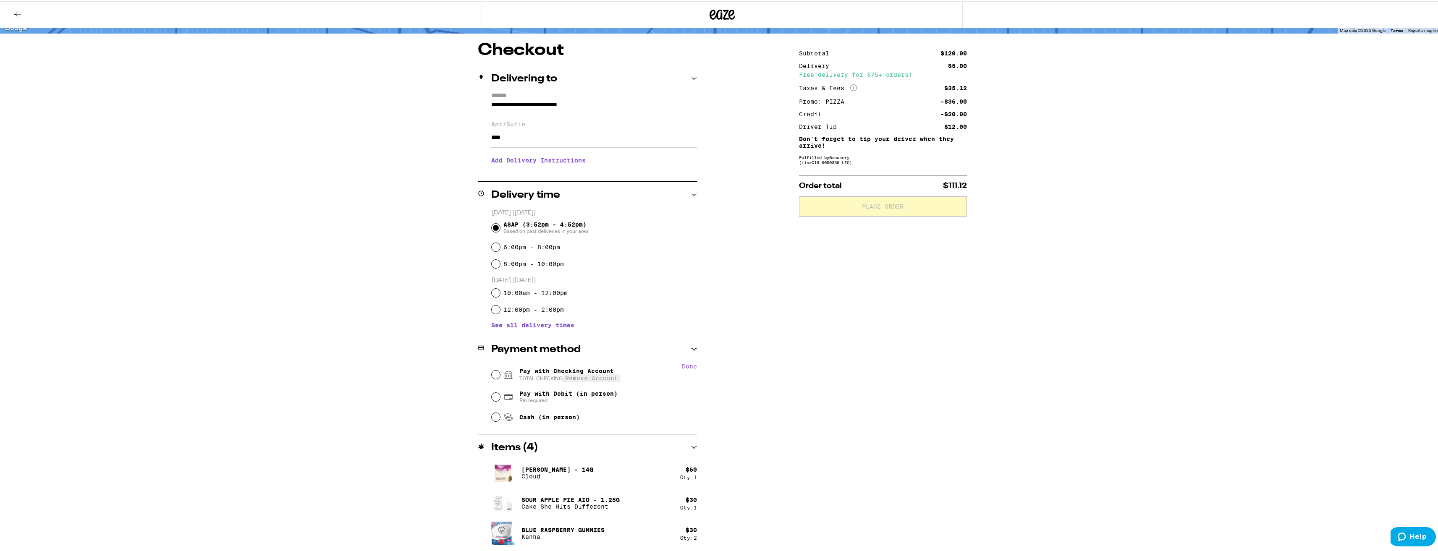
scroll to position [61, 0]
click at [581, 371] on span "Pay with Checking Account You will be redirected to link your bank" at bounding box center [566, 372] width 94 height 13
click at [500, 371] on input "Pay with Checking Account You will be redirected to link your bank" at bounding box center [496, 373] width 8 height 8
